Goal: Check status: Check status

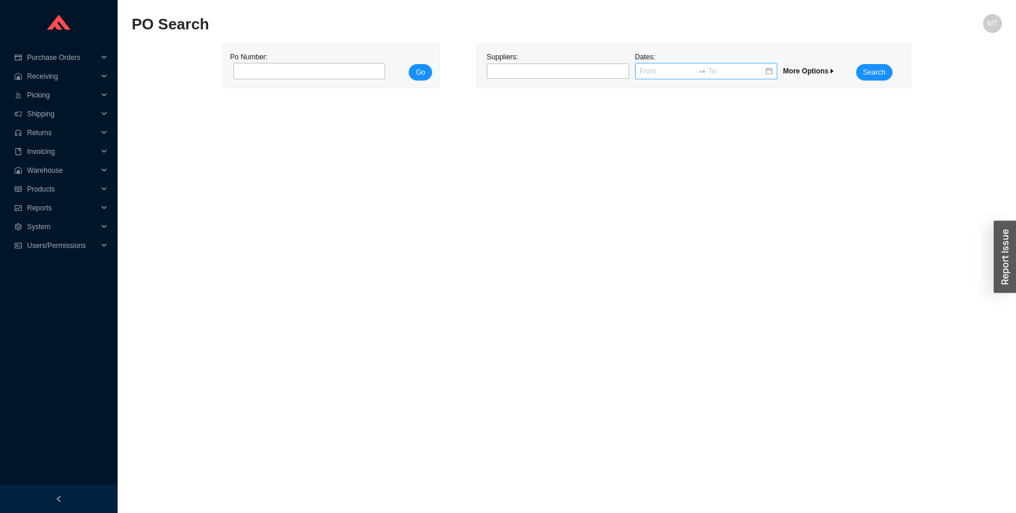
click at [663, 69] on input at bounding box center [668, 71] width 56 height 12
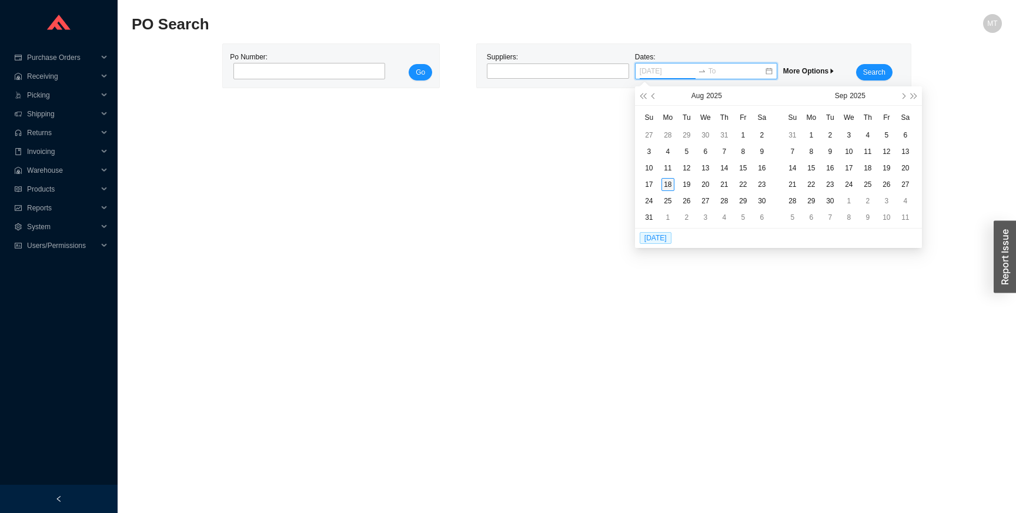
type input "[DATE]"
click at [671, 184] on div "18" at bounding box center [667, 184] width 13 height 13
type input "[DATE]"
click at [683, 184] on div "19" at bounding box center [686, 184] width 13 height 13
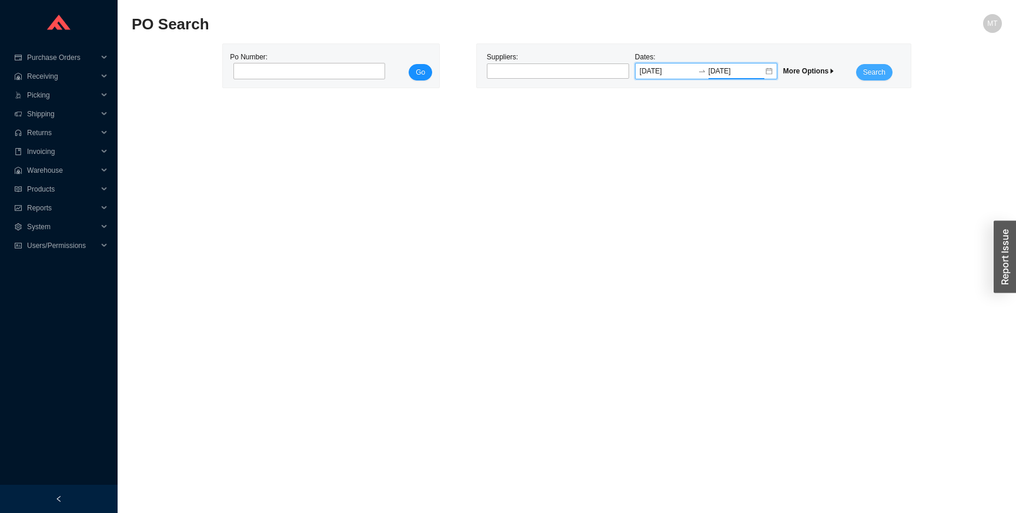
click at [875, 75] on span "Search" at bounding box center [874, 72] width 22 height 12
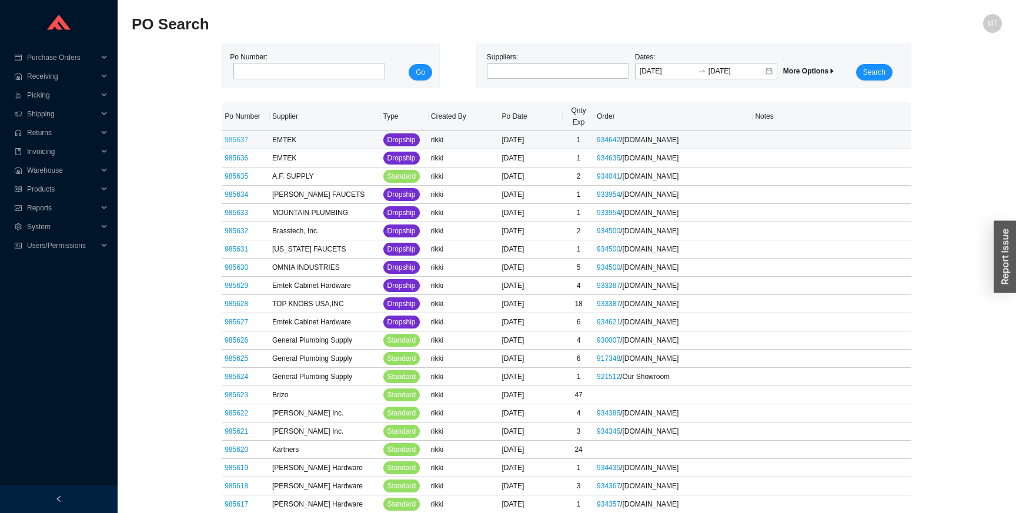
click at [235, 142] on link "985637" at bounding box center [237, 140] width 24 height 8
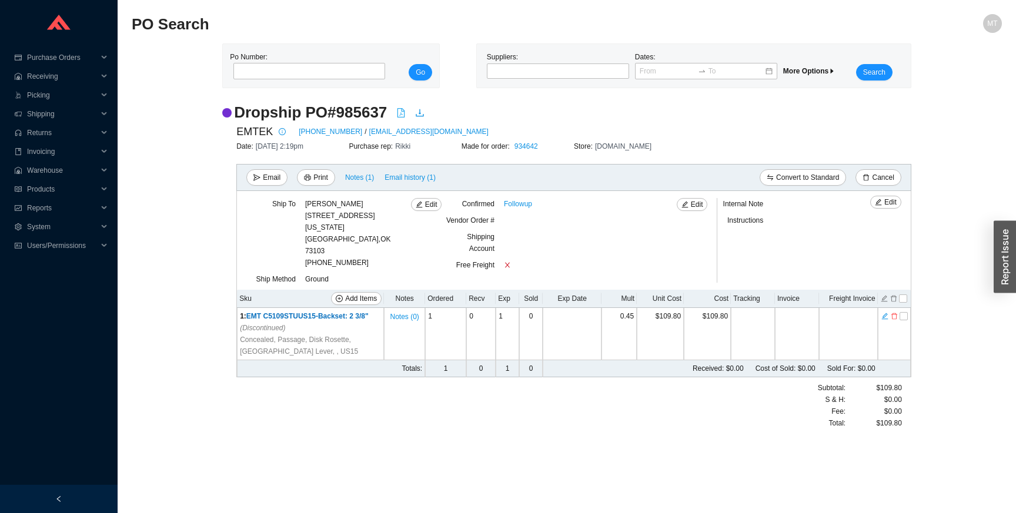
click at [406, 115] on icon "file-pdf" at bounding box center [400, 112] width 9 height 9
type input "08/18/2025"
type input "08/19/2025"
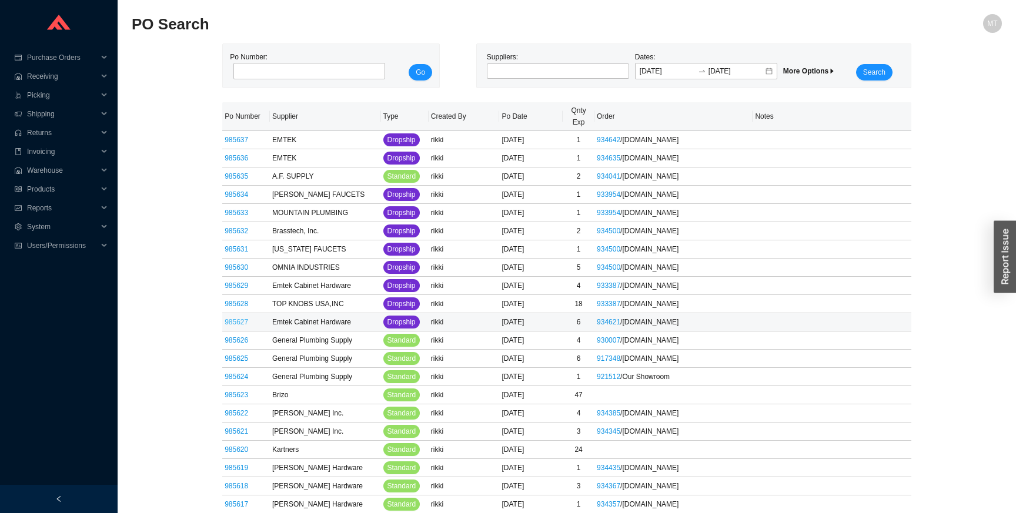
click at [240, 323] on link "985627" at bounding box center [237, 322] width 24 height 8
click at [233, 178] on link "985635" at bounding box center [237, 176] width 24 height 8
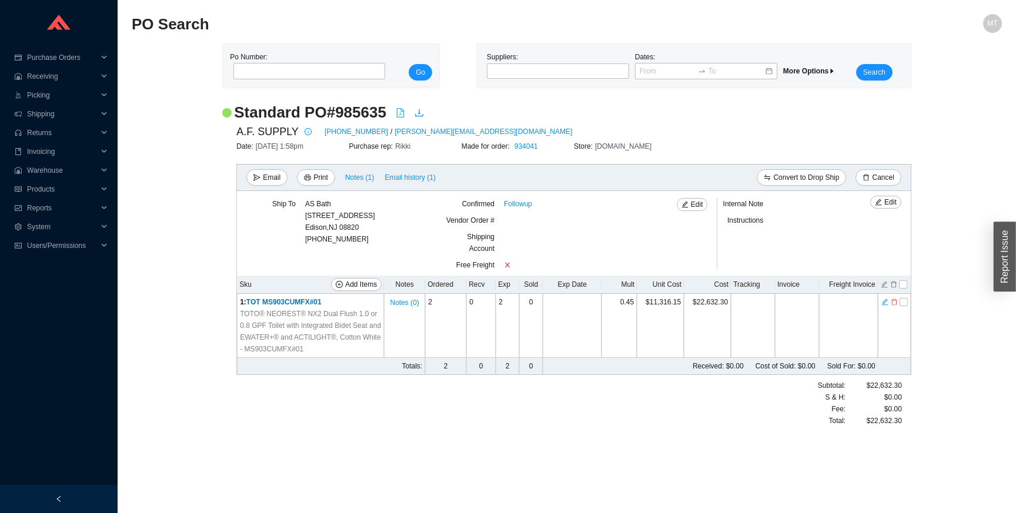
click at [404, 117] on icon "file-pdf" at bounding box center [401, 112] width 8 height 9
